Goal: Check status

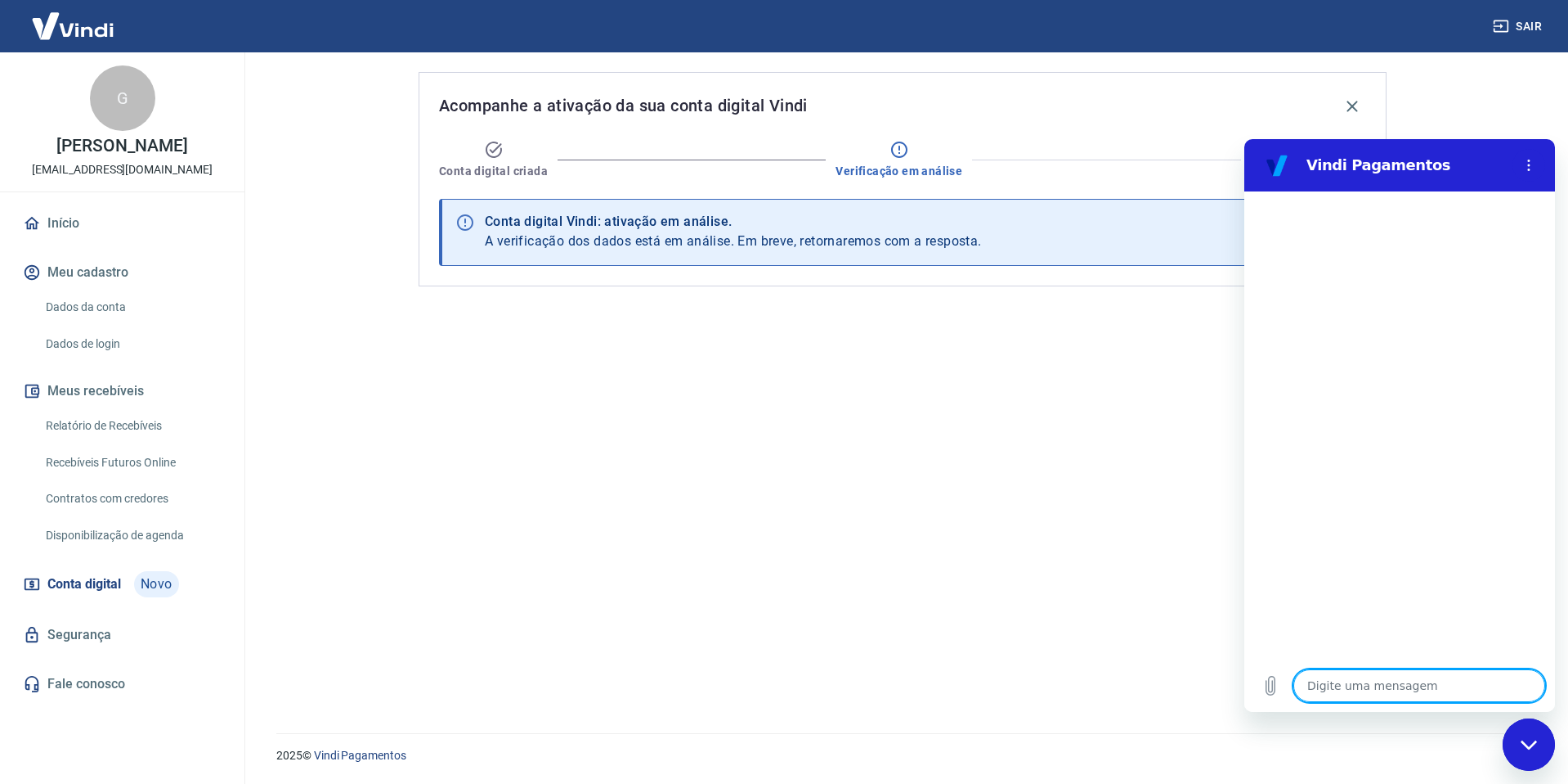
click at [1516, 737] on div "Fechar janela de mensagens" at bounding box center [1529, 744] width 49 height 49
type textarea "x"
